Goal: Task Accomplishment & Management: Use online tool/utility

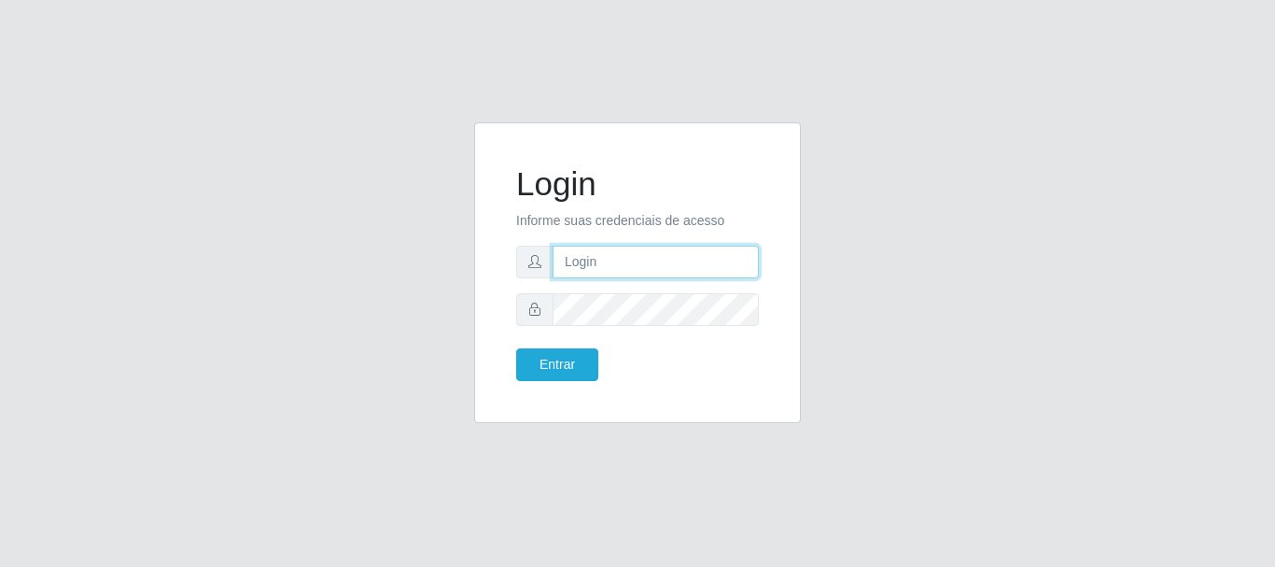
click at [602, 263] on input "text" at bounding box center [656, 262] width 206 height 33
type input "Ubiratan@confglacer"
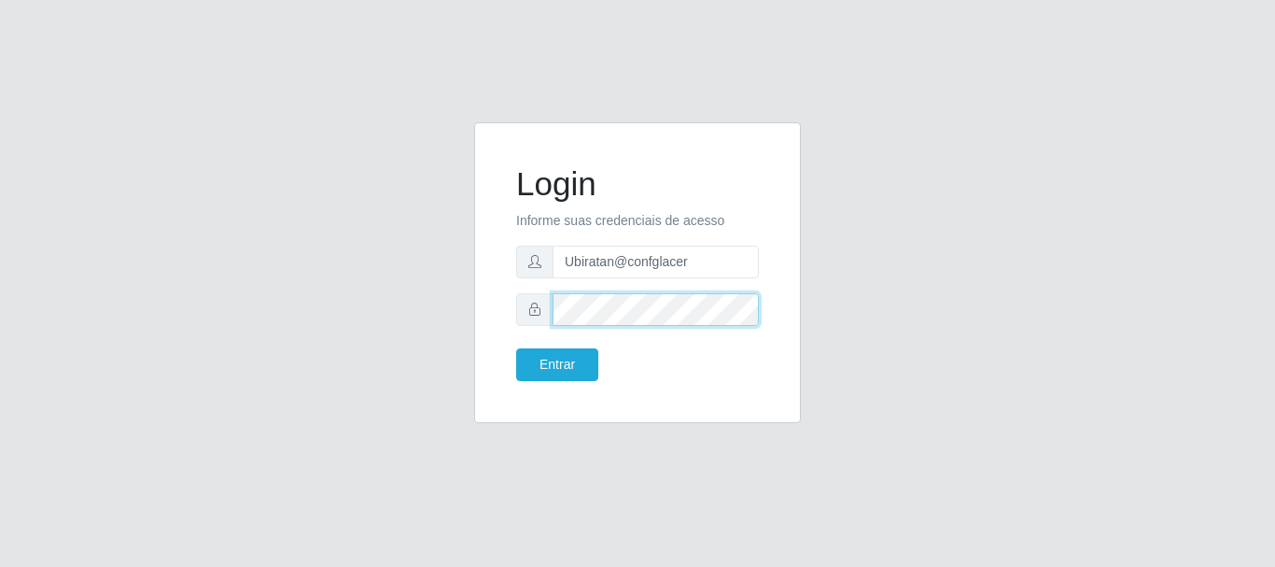
click at [516, 348] on button "Entrar" at bounding box center [557, 364] width 82 height 33
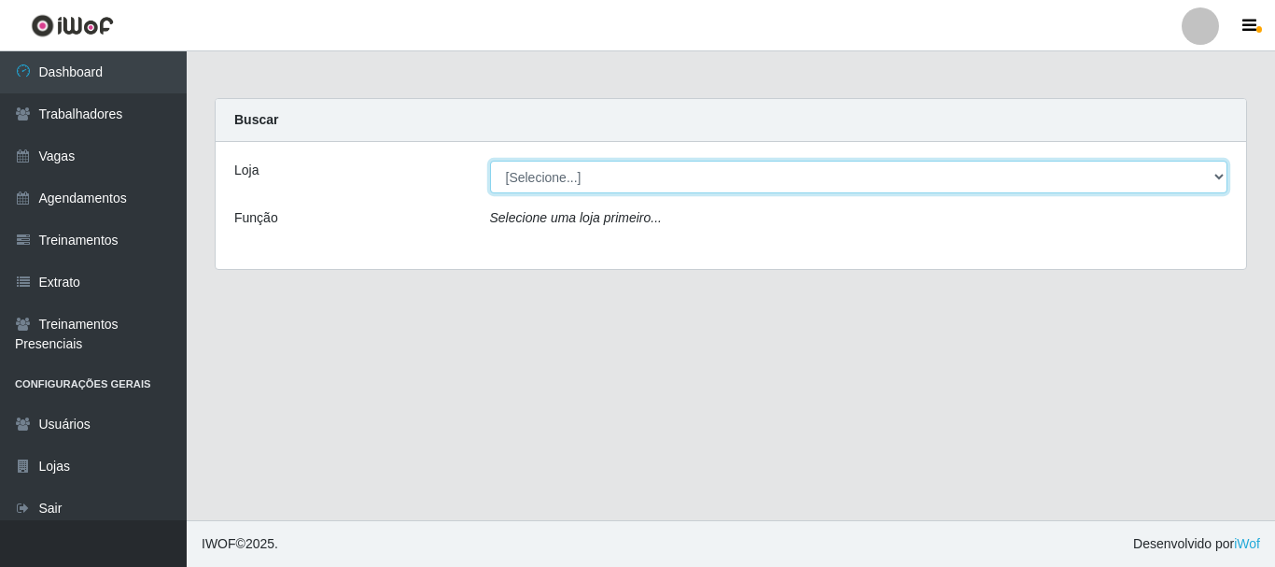
click at [1224, 179] on select "[Selecione...] Glace Real Confeitaria" at bounding box center [859, 177] width 738 height 33
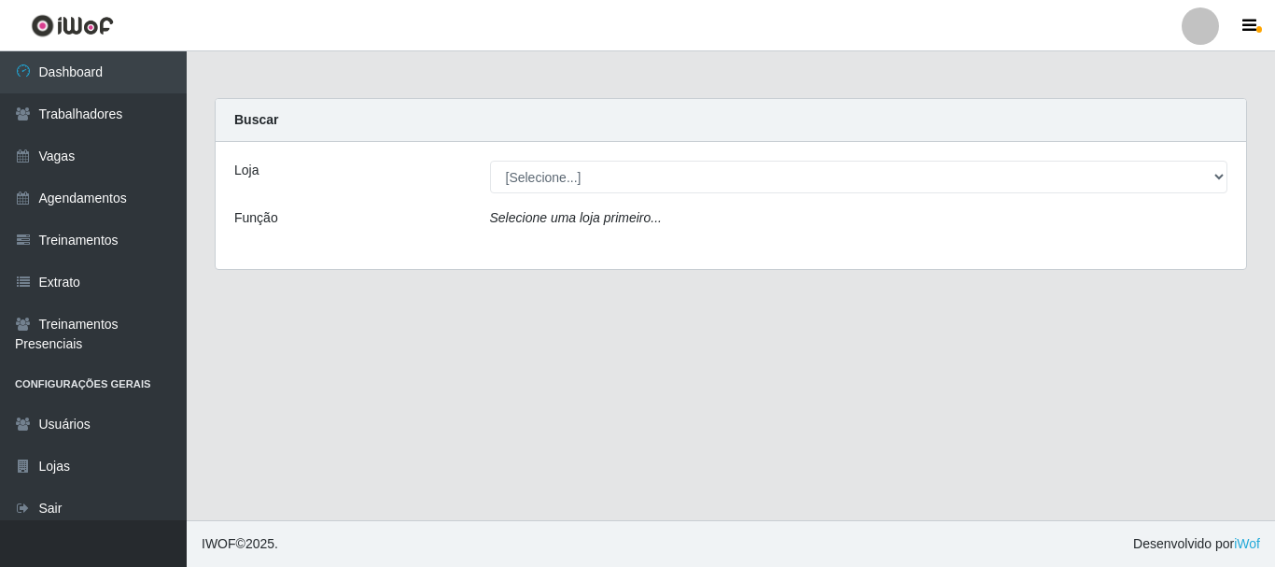
click at [1024, 246] on div "Loja [Selecione...] Glace Real Confeitaria Função Selecione uma loja primeiro..." at bounding box center [731, 205] width 1031 height 127
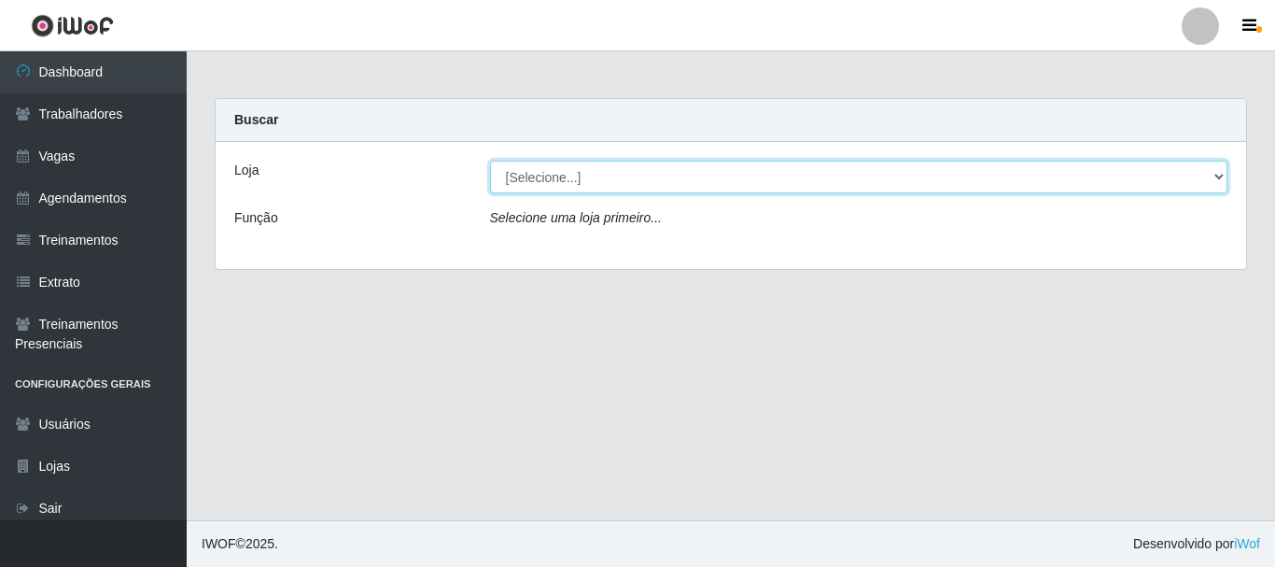
click at [1123, 178] on select "[Selecione...] Glace Real Confeitaria" at bounding box center [859, 177] width 738 height 33
select select "445"
click at [490, 161] on select "[Selecione...] Glace Real Confeitaria" at bounding box center [859, 177] width 738 height 33
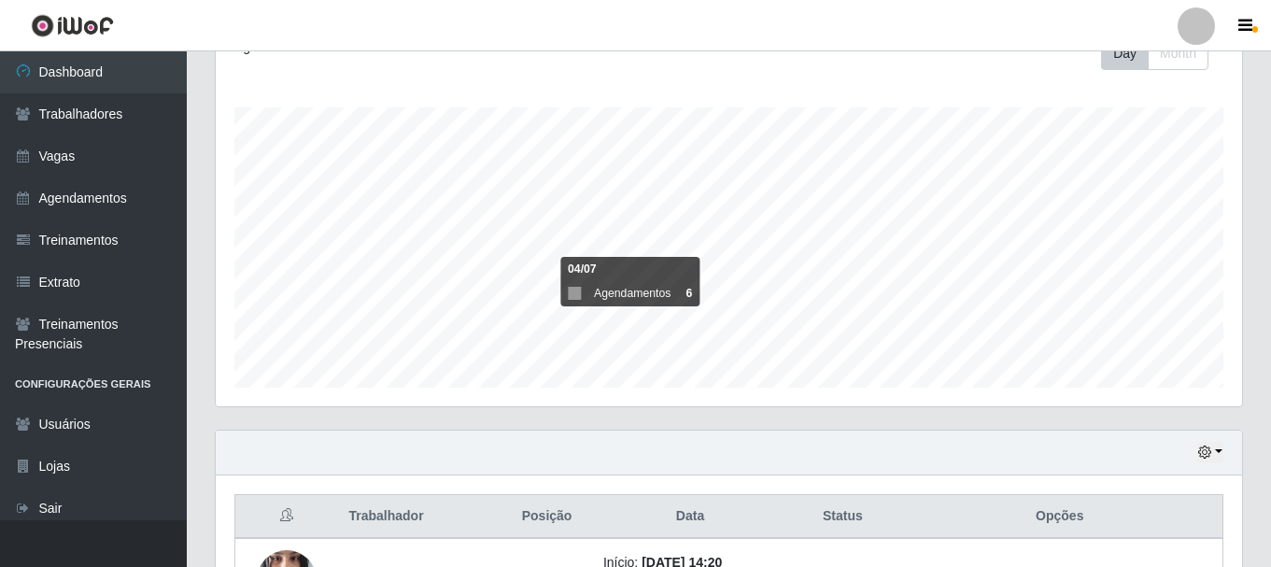
scroll to position [424, 0]
